Goal: Information Seeking & Learning: Learn about a topic

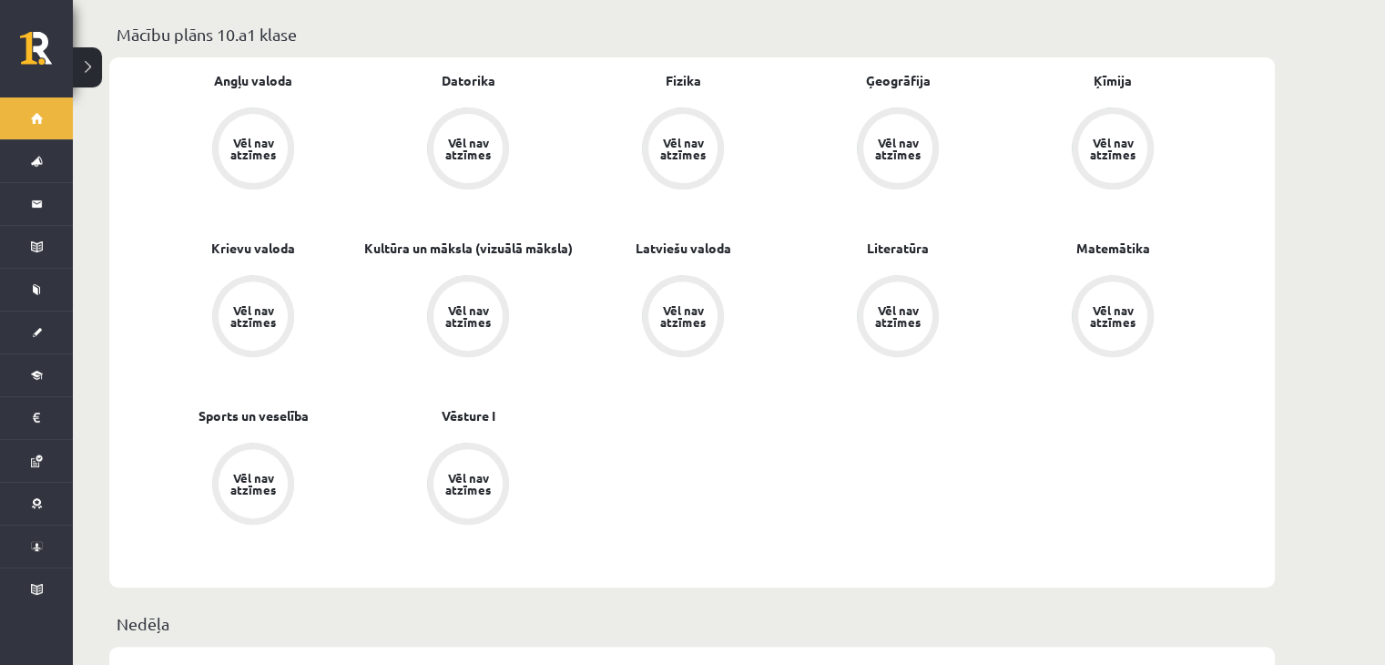
scroll to position [303, 0]
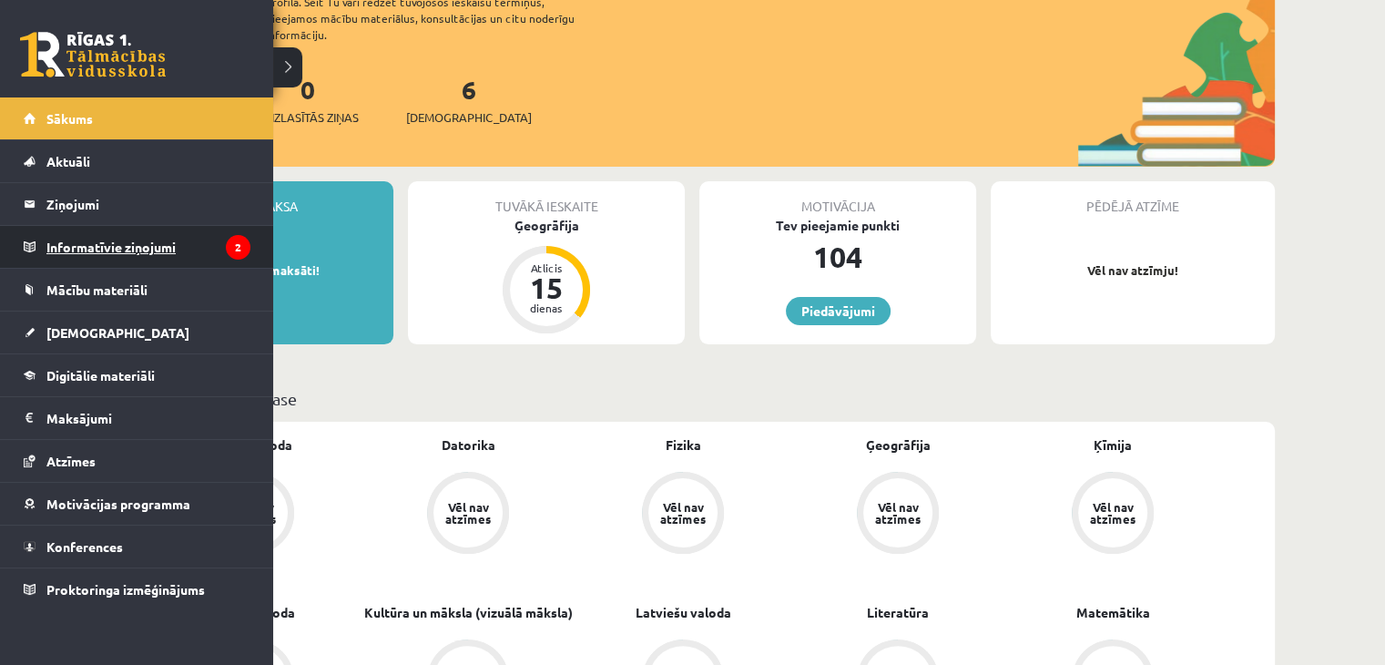
click at [114, 250] on legend "Informatīvie ziņojumi 2" at bounding box center [148, 247] width 204 height 42
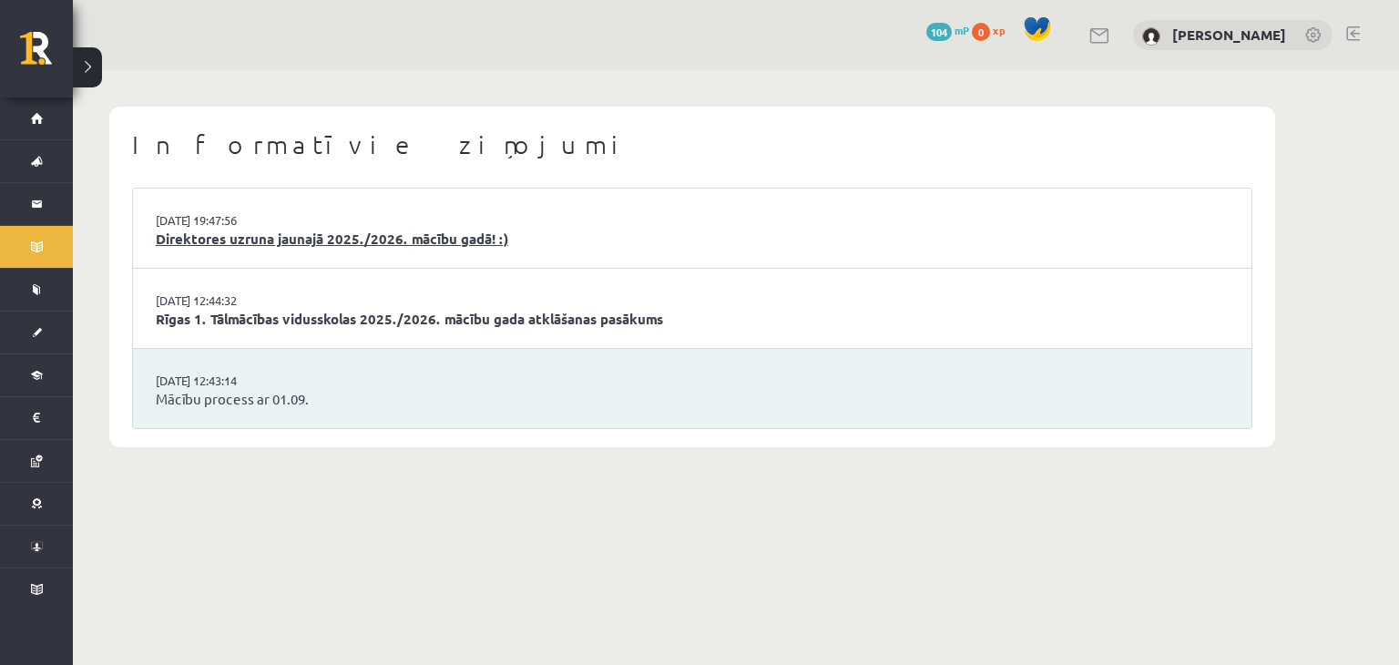
click at [379, 234] on link "Direktores uzruna jaunajā 2025./2026. mācību gadā! :)" at bounding box center [692, 239] width 1073 height 21
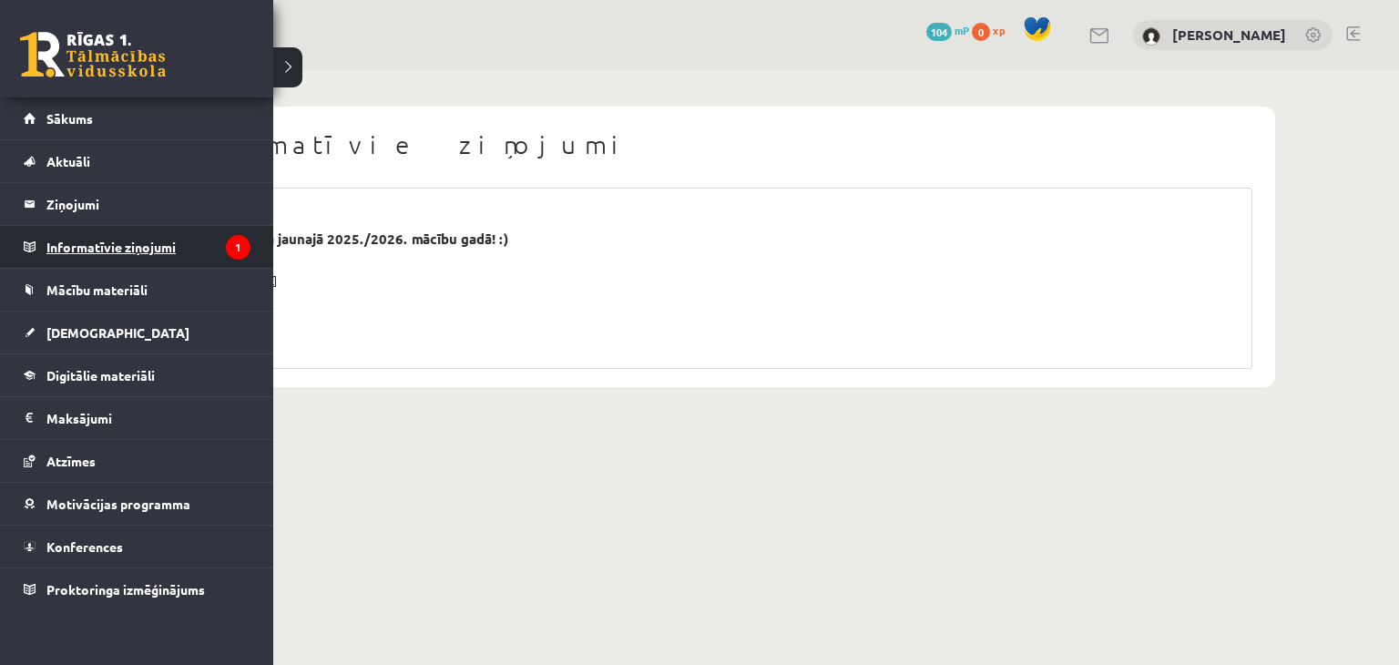
click at [170, 245] on legend "Informatīvie ziņojumi 1" at bounding box center [148, 247] width 204 height 42
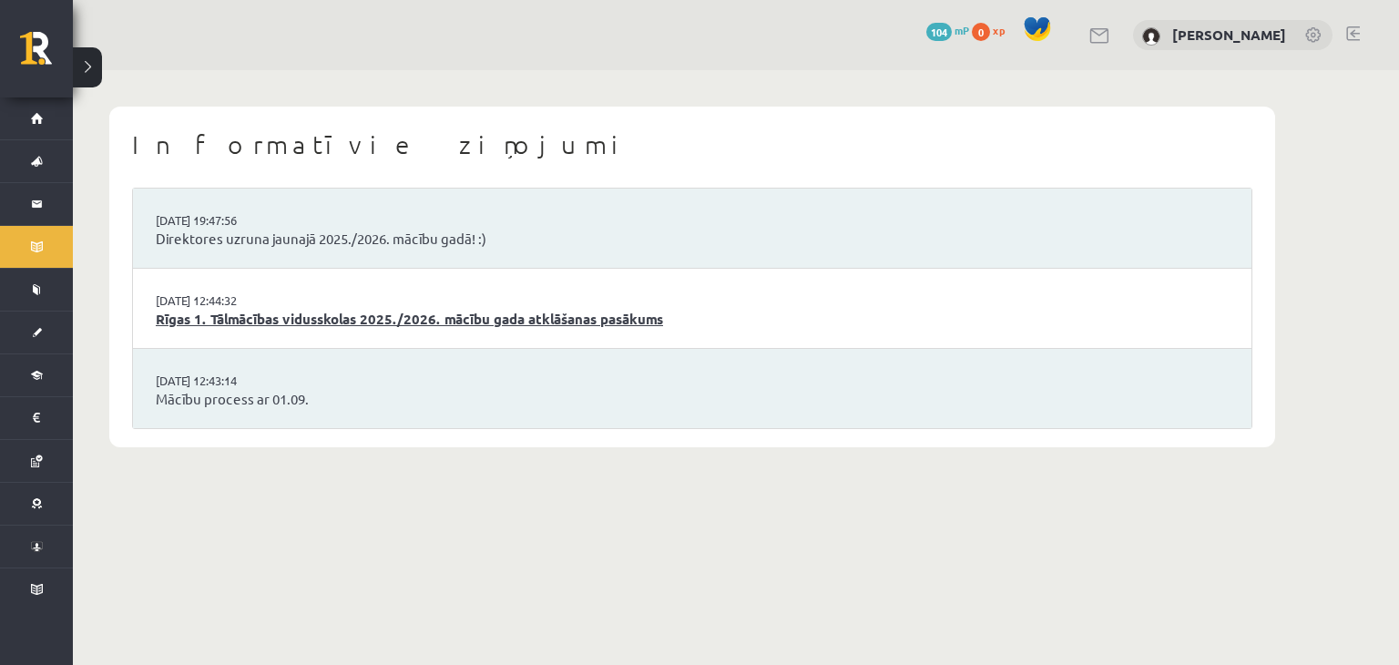
click at [200, 318] on link "Rīgas 1. Tālmācības vidusskolas 2025./2026. mācību gada atklāšanas pasākums" at bounding box center [692, 319] width 1073 height 21
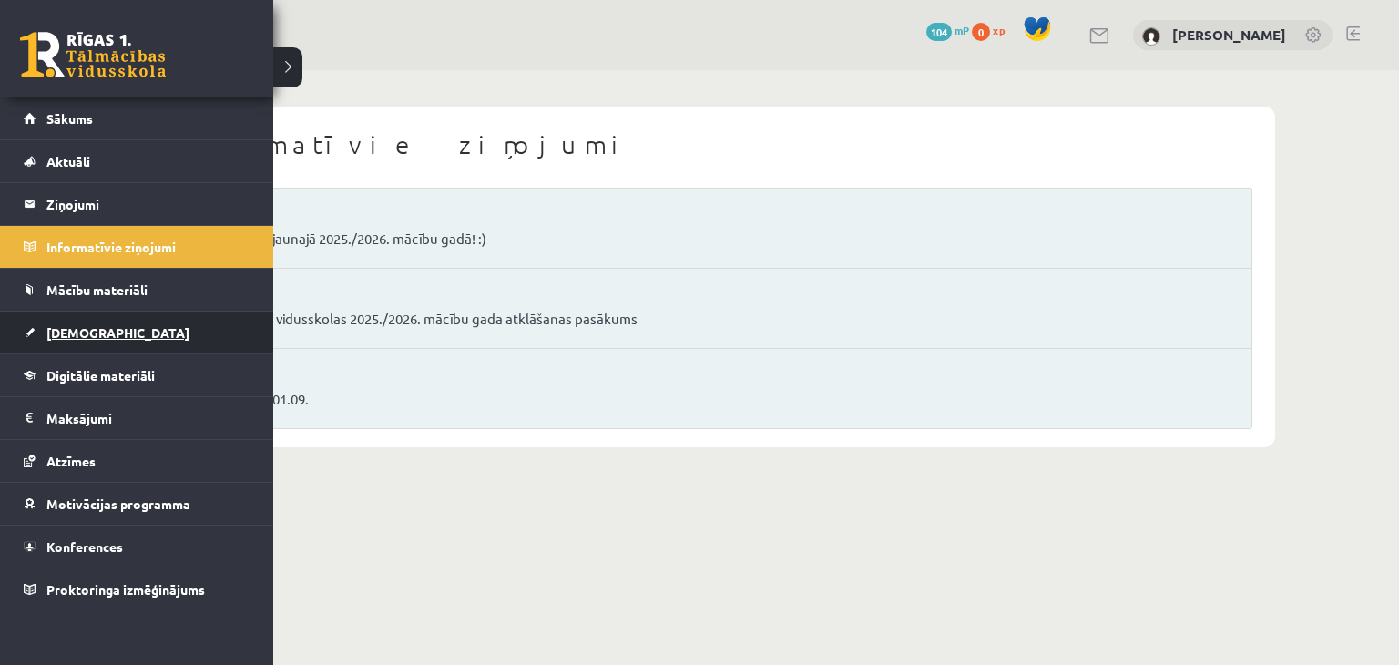
click at [87, 321] on link "[DEMOGRAPHIC_DATA]" at bounding box center [137, 332] width 227 height 42
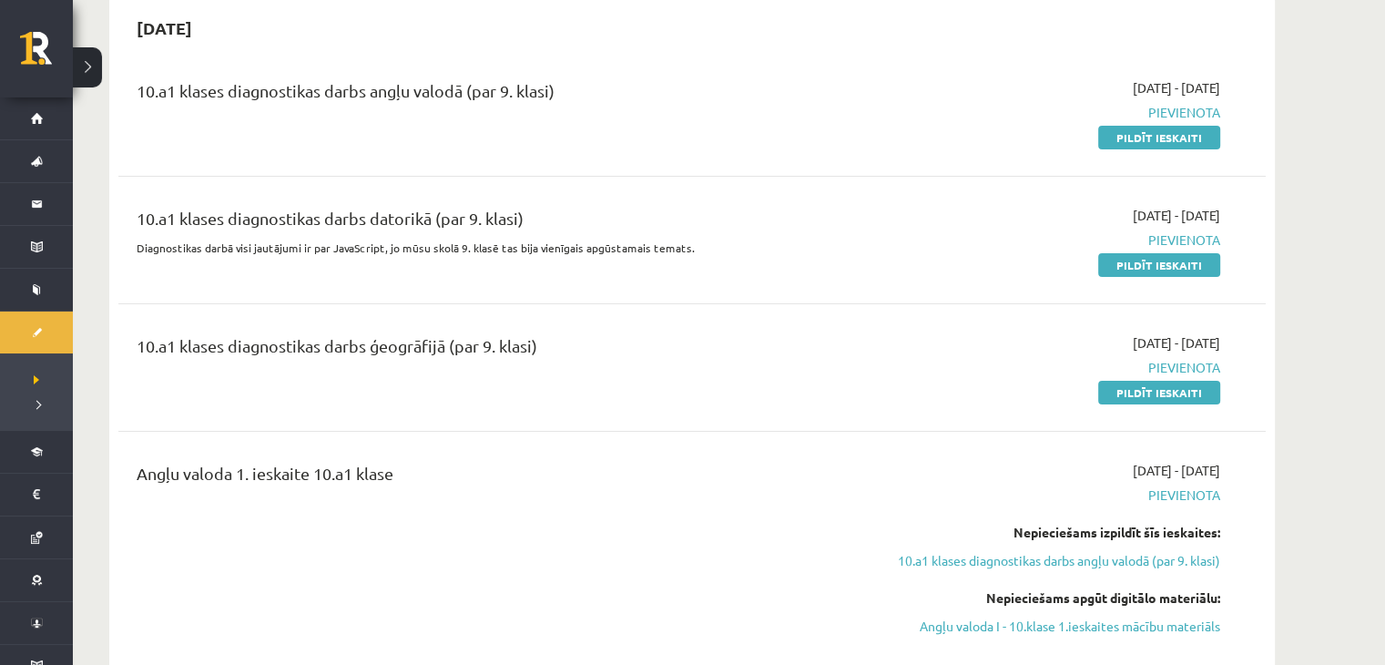
scroll to position [121, 0]
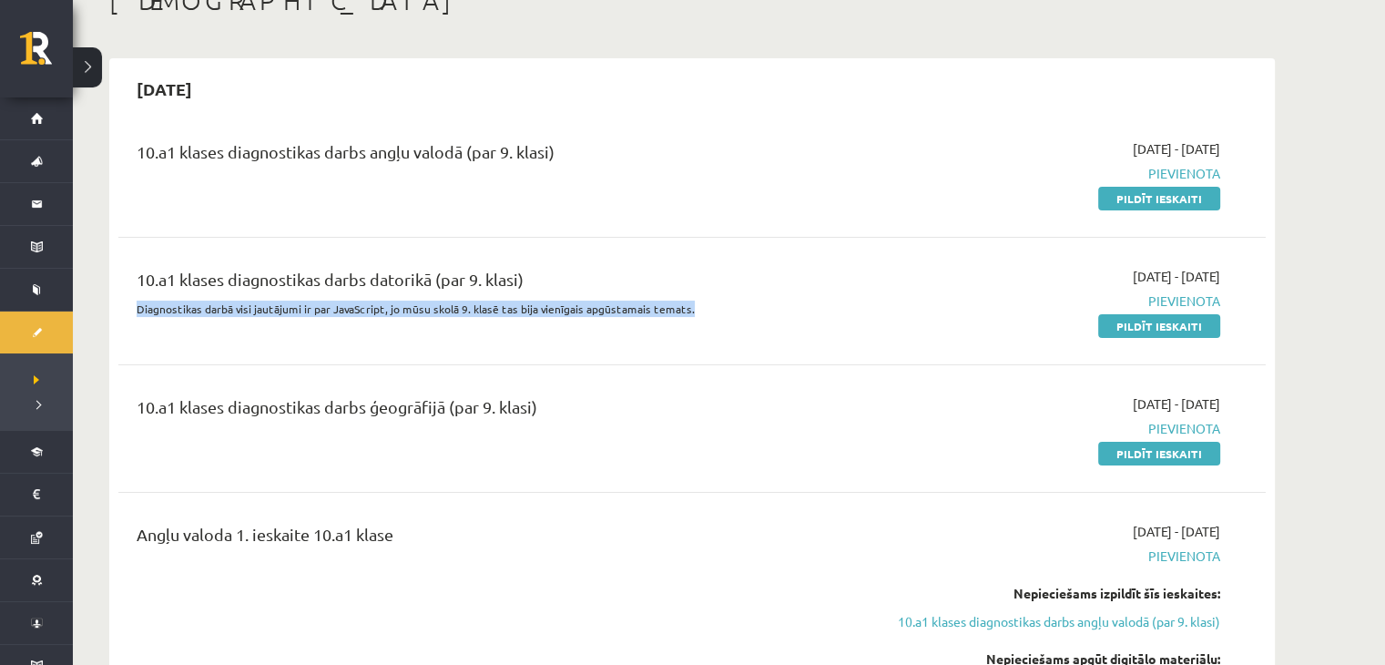
drag, startPoint x: 681, startPoint y: 307, endPoint x: 134, endPoint y: 332, distance: 547.9
click at [134, 332] on div "10.a1 klases diagnostikas darbs datorikā (par 9. klasi) Diagnostikas darbā visi…" at bounding box center [493, 301] width 740 height 68
click at [470, 333] on div "10.a1 klases diagnostikas darbs datorikā (par 9. klasi) Diagnostikas darbā visi…" at bounding box center [493, 301] width 740 height 68
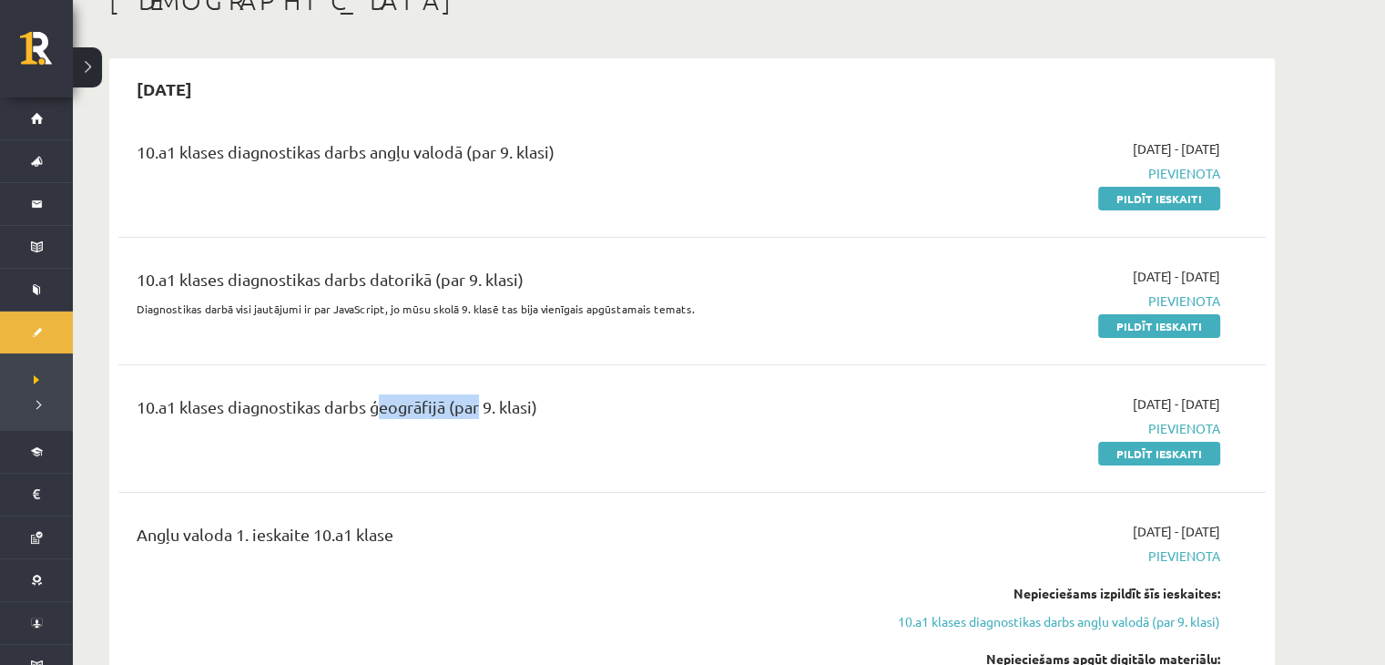
drag, startPoint x: 389, startPoint y: 403, endPoint x: 477, endPoint y: 416, distance: 89.3
click at [477, 416] on div "10.a1 klases diagnostikas darbs ģeogrāfijā (par 9. klasi)" at bounding box center [493, 411] width 713 height 34
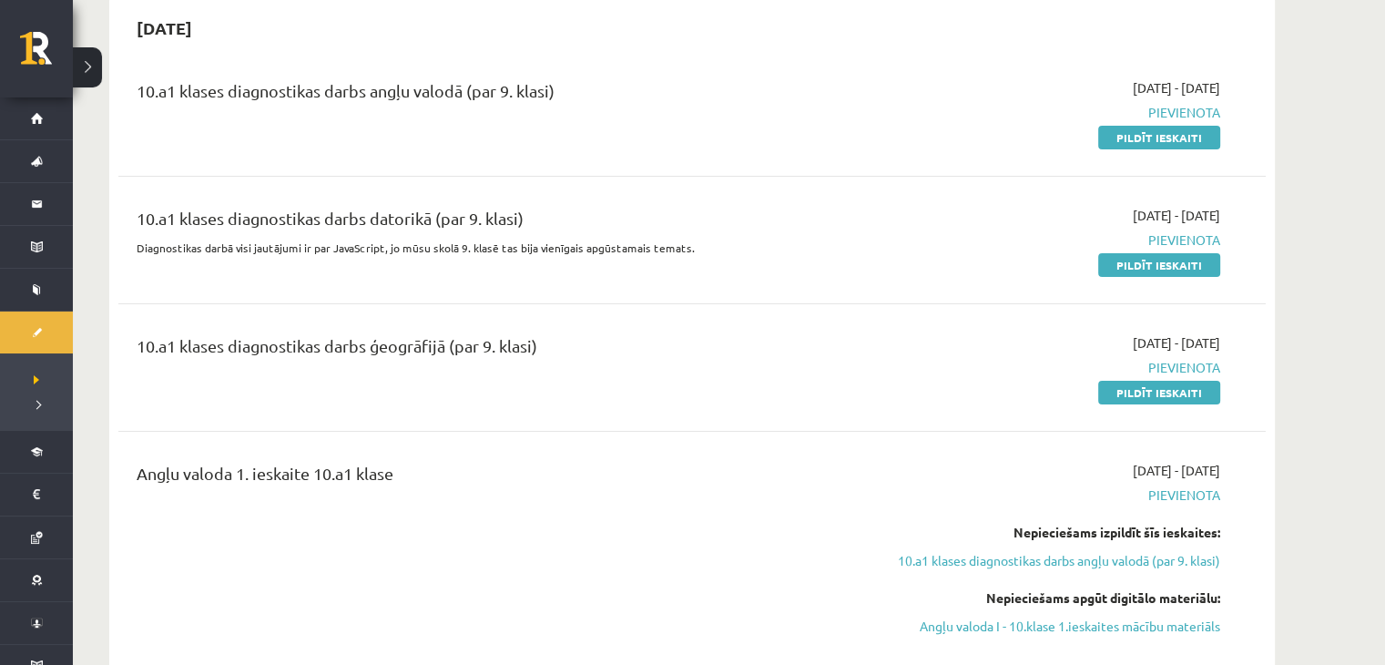
scroll to position [60, 0]
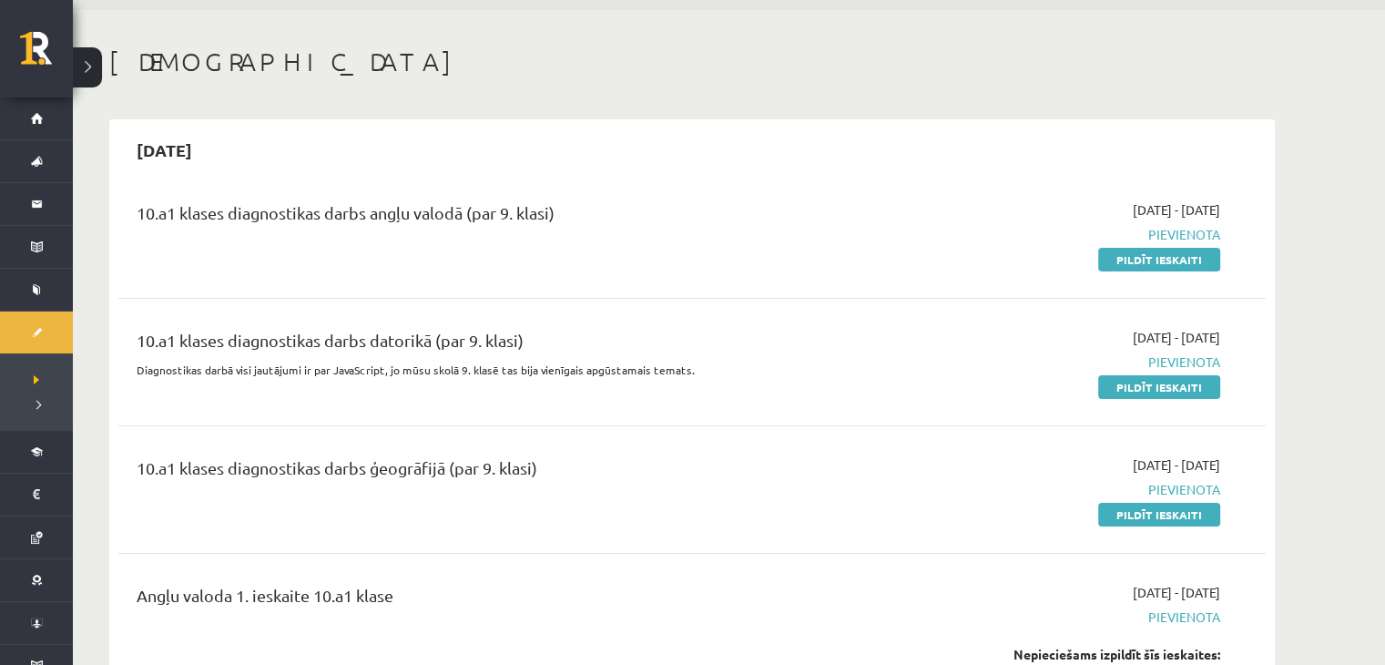
drag, startPoint x: 1225, startPoint y: 335, endPoint x: 1208, endPoint y: 340, distance: 17.9
click at [1208, 340] on div "[DATE] - [DATE] [GEOGRAPHIC_DATA] Pildīt ieskaiti" at bounding box center [1048, 362] width 371 height 68
click at [597, 347] on div "10.a1 klases diagnostikas darbs datorikā (par 9. klasi)" at bounding box center [493, 345] width 713 height 34
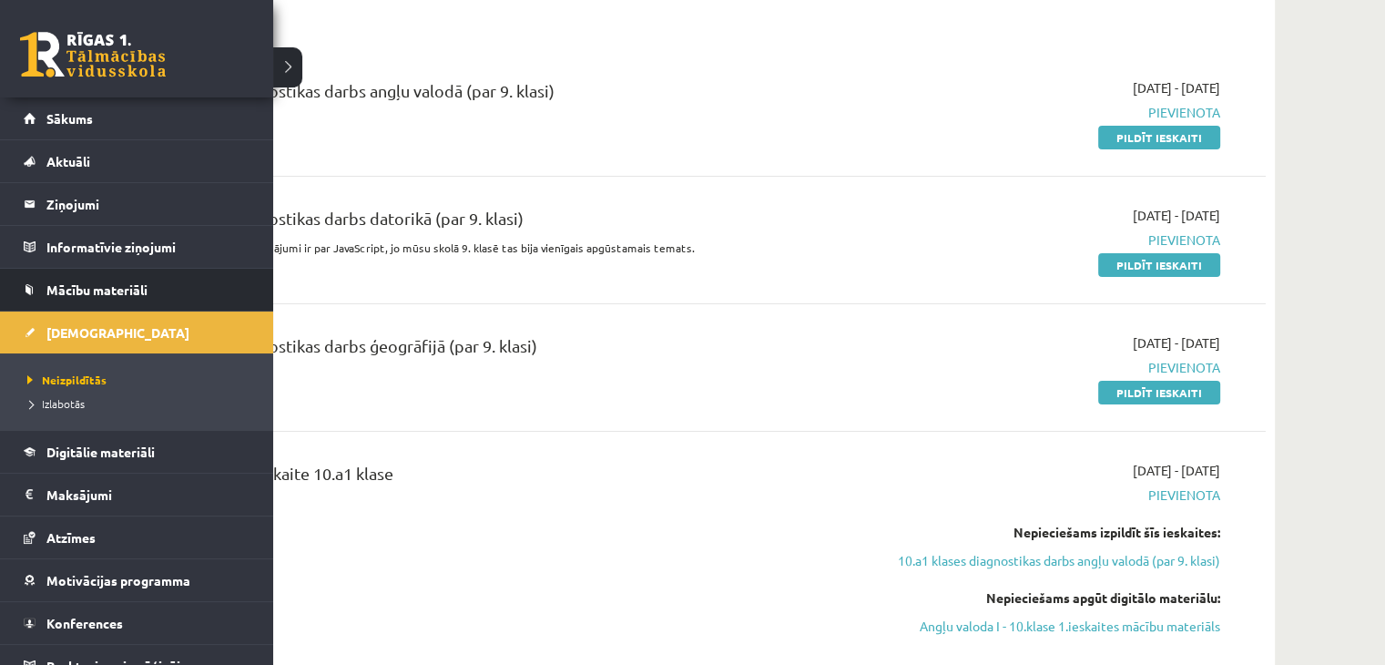
click at [22, 281] on li "Mācību materiāli Mācību materiāli Pieslēgties Uzdevumiem Literatūras saraksts D…" at bounding box center [136, 290] width 273 height 44
click at [67, 288] on span "Mācību materiāli" at bounding box center [96, 289] width 101 height 16
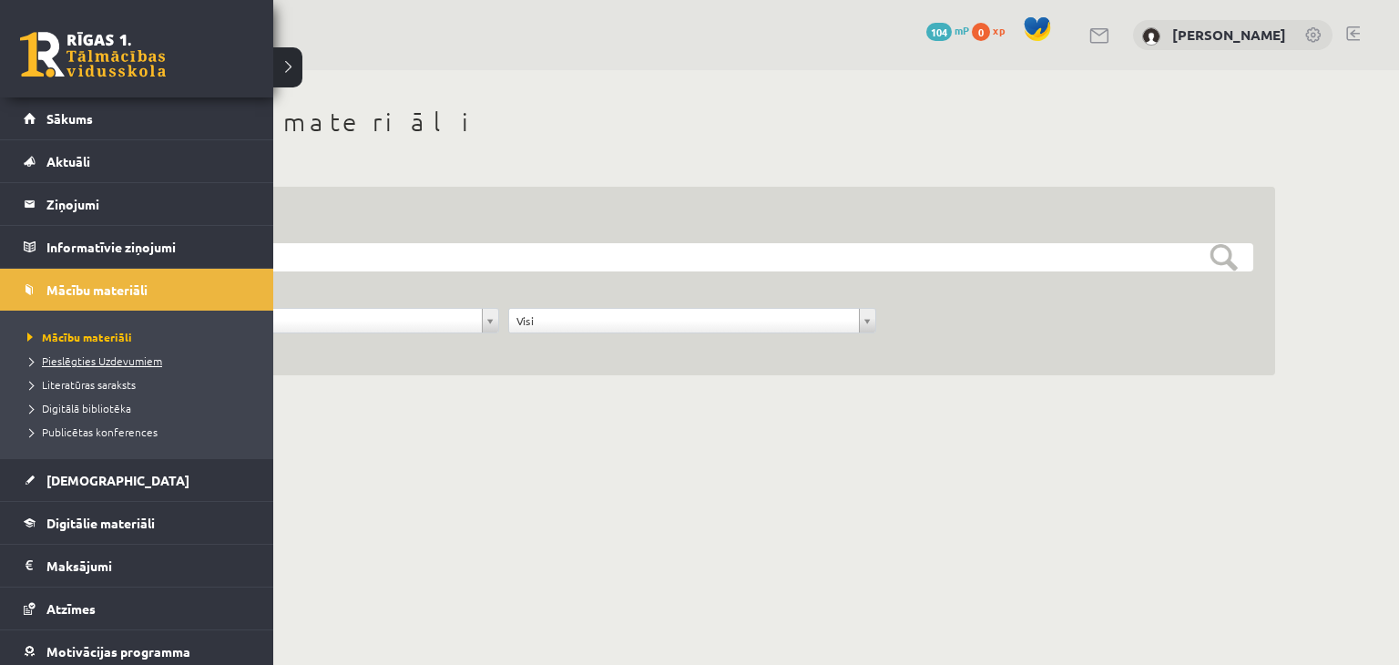
click at [80, 358] on span "Pieslēgties Uzdevumiem" at bounding box center [92, 360] width 139 height 15
click at [66, 408] on span "Digitālā bibliotēka" at bounding box center [77, 408] width 108 height 15
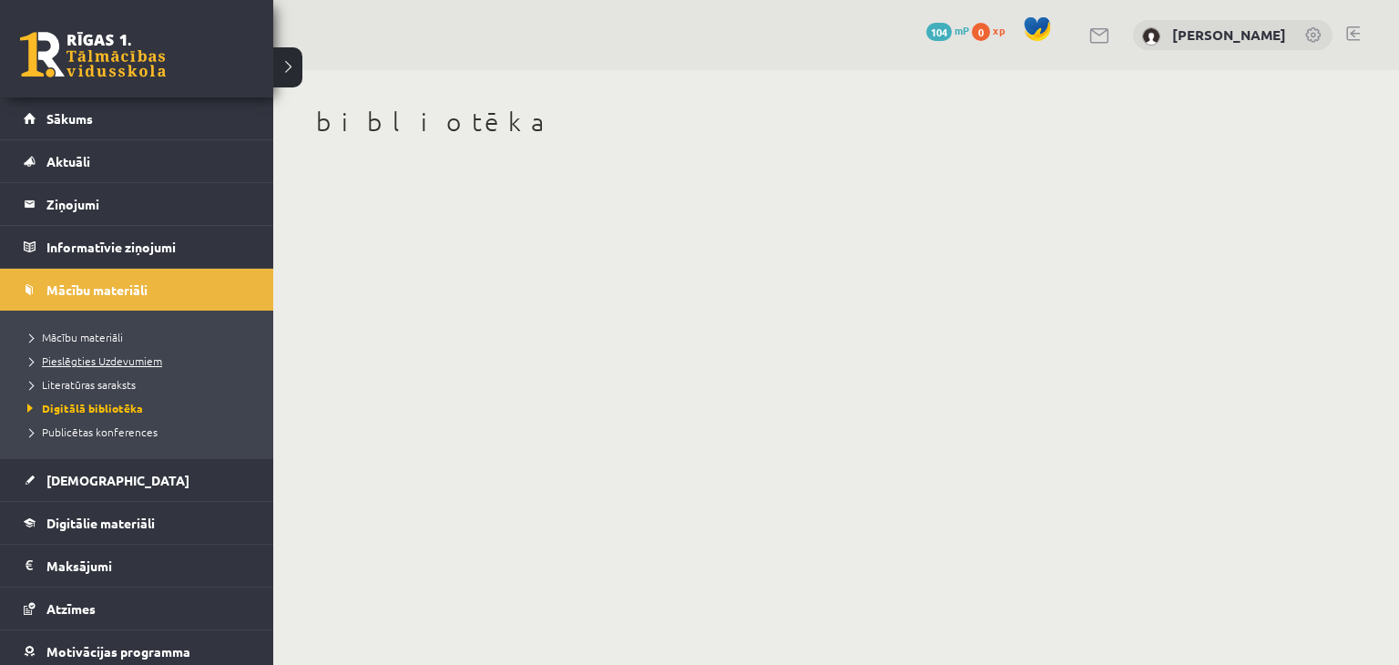
click at [56, 358] on span "Pieslēgties Uzdevumiem" at bounding box center [92, 360] width 139 height 15
click at [73, 332] on span "Mācību materiāli" at bounding box center [73, 337] width 100 height 15
